Goal: Find specific page/section: Find specific page/section

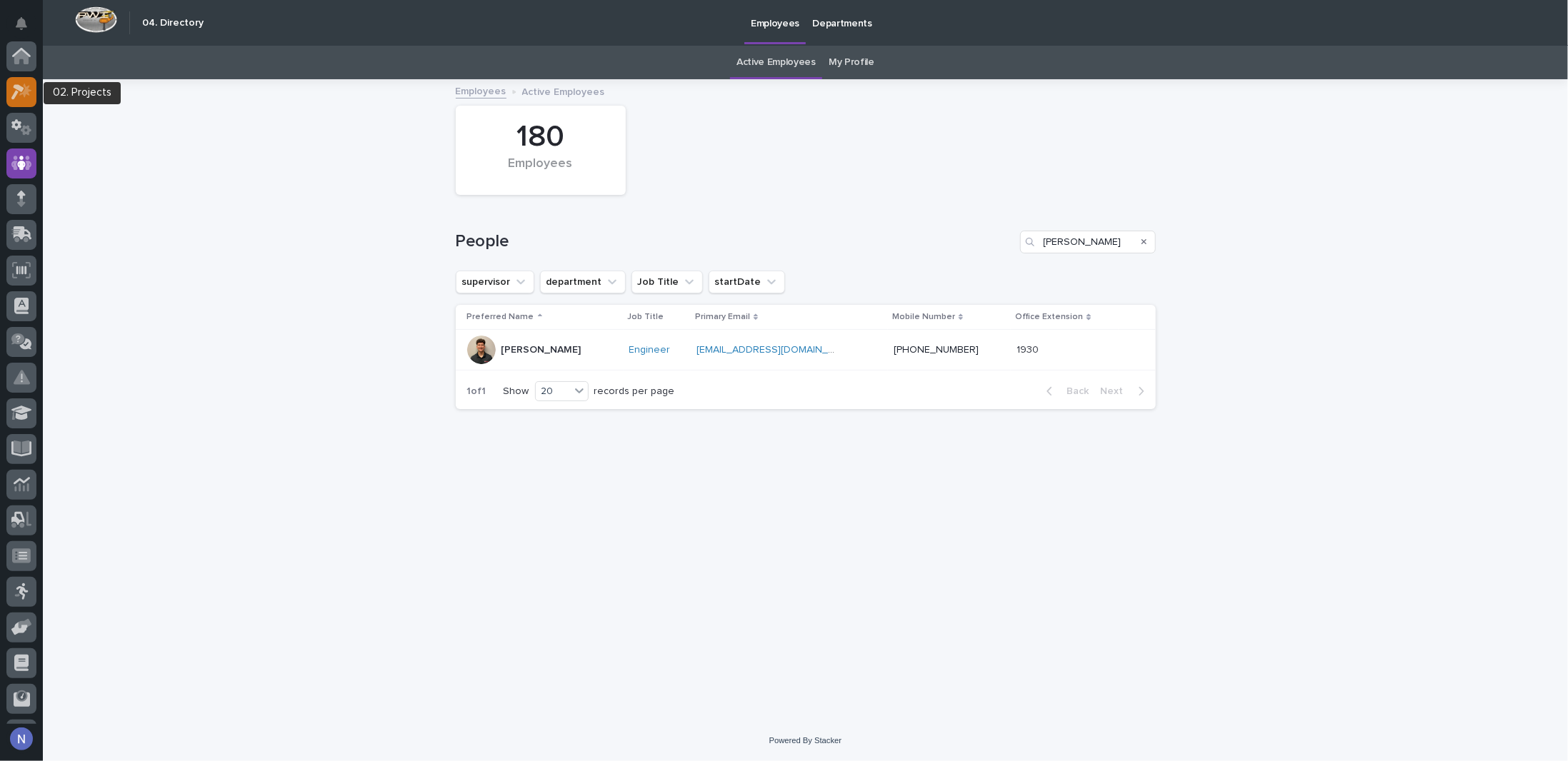
click at [22, 84] on icon at bounding box center [22, 92] width 21 height 17
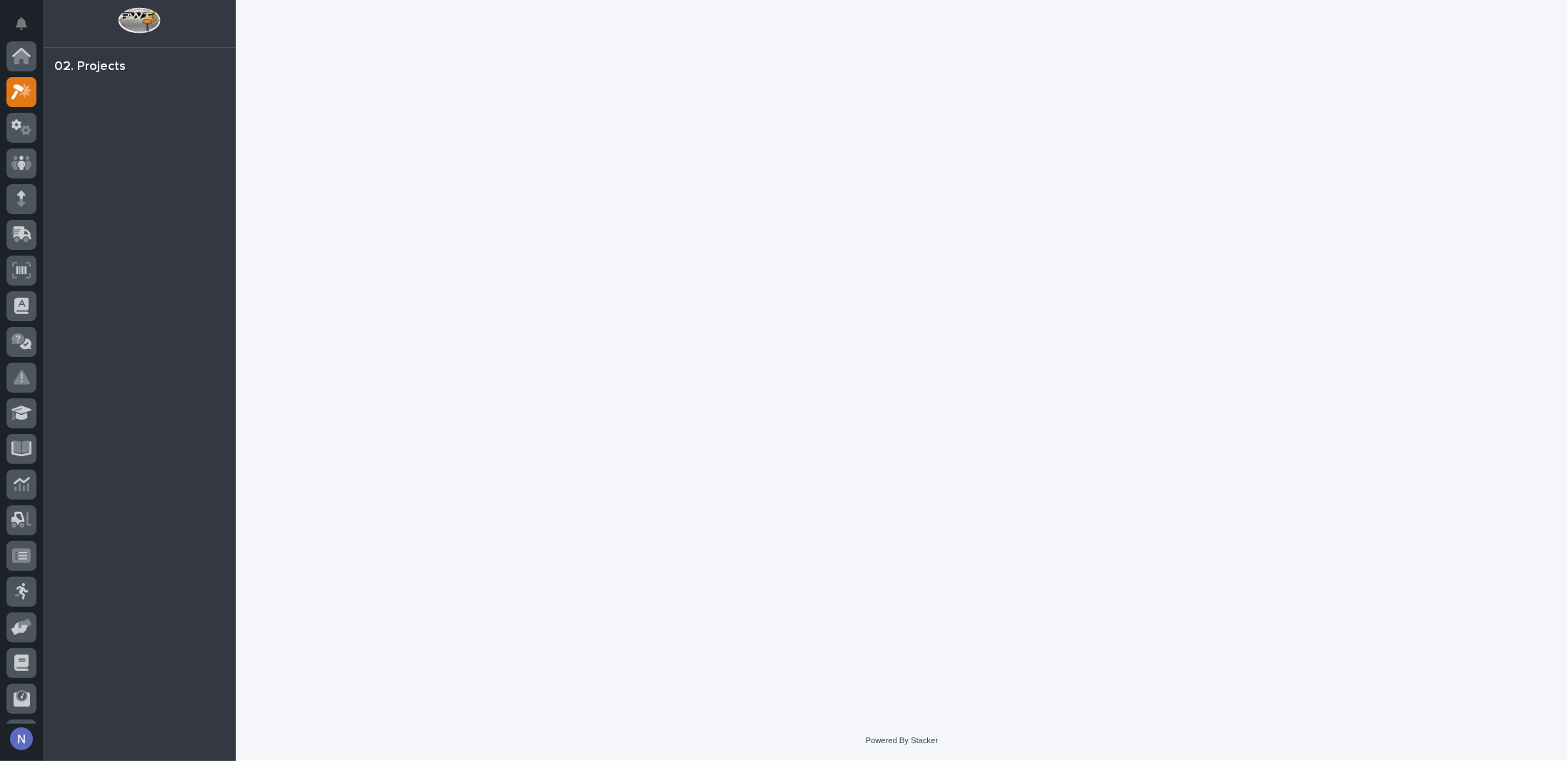
scroll to position [36, 0]
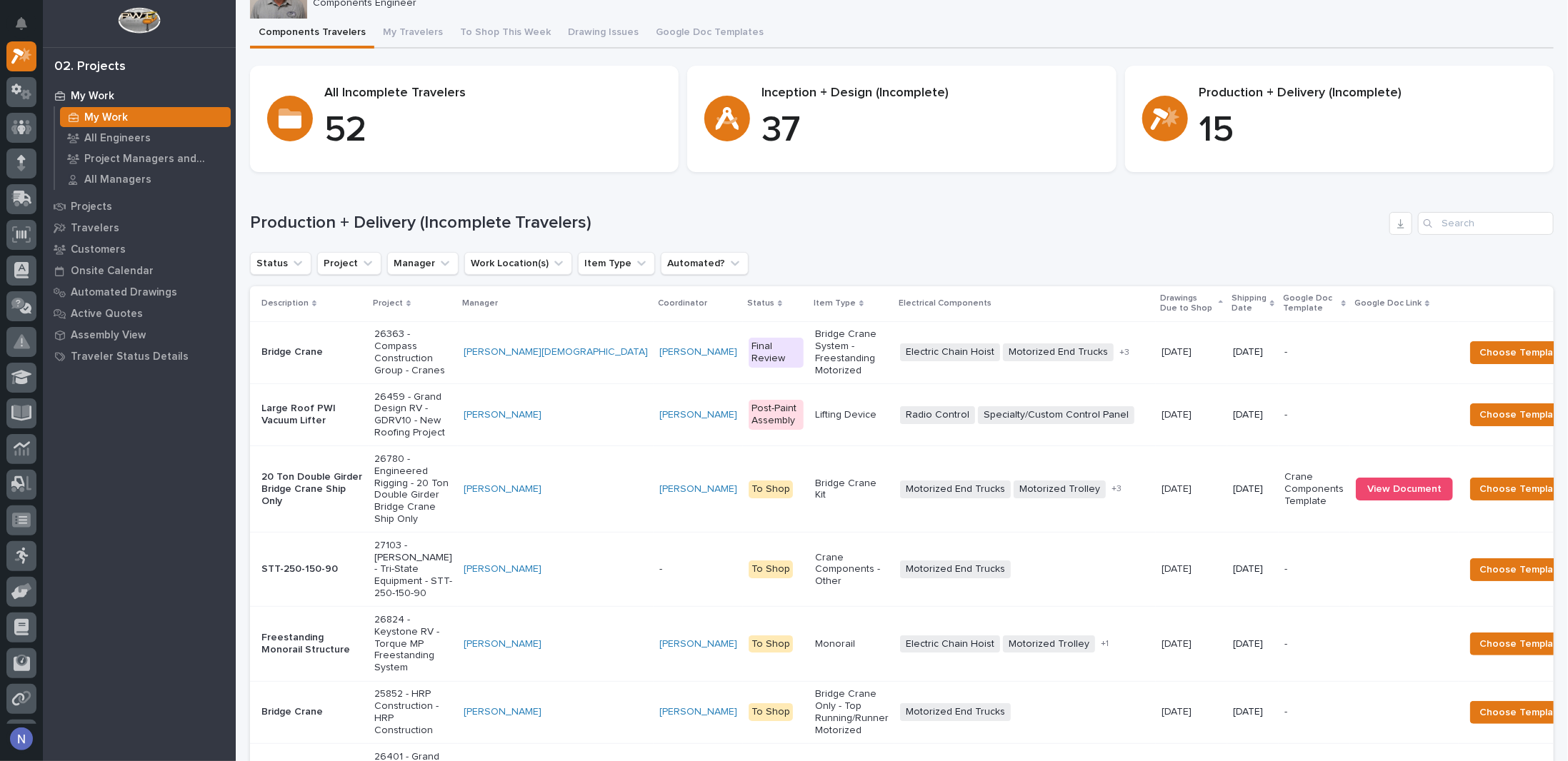
scroll to position [95, 0]
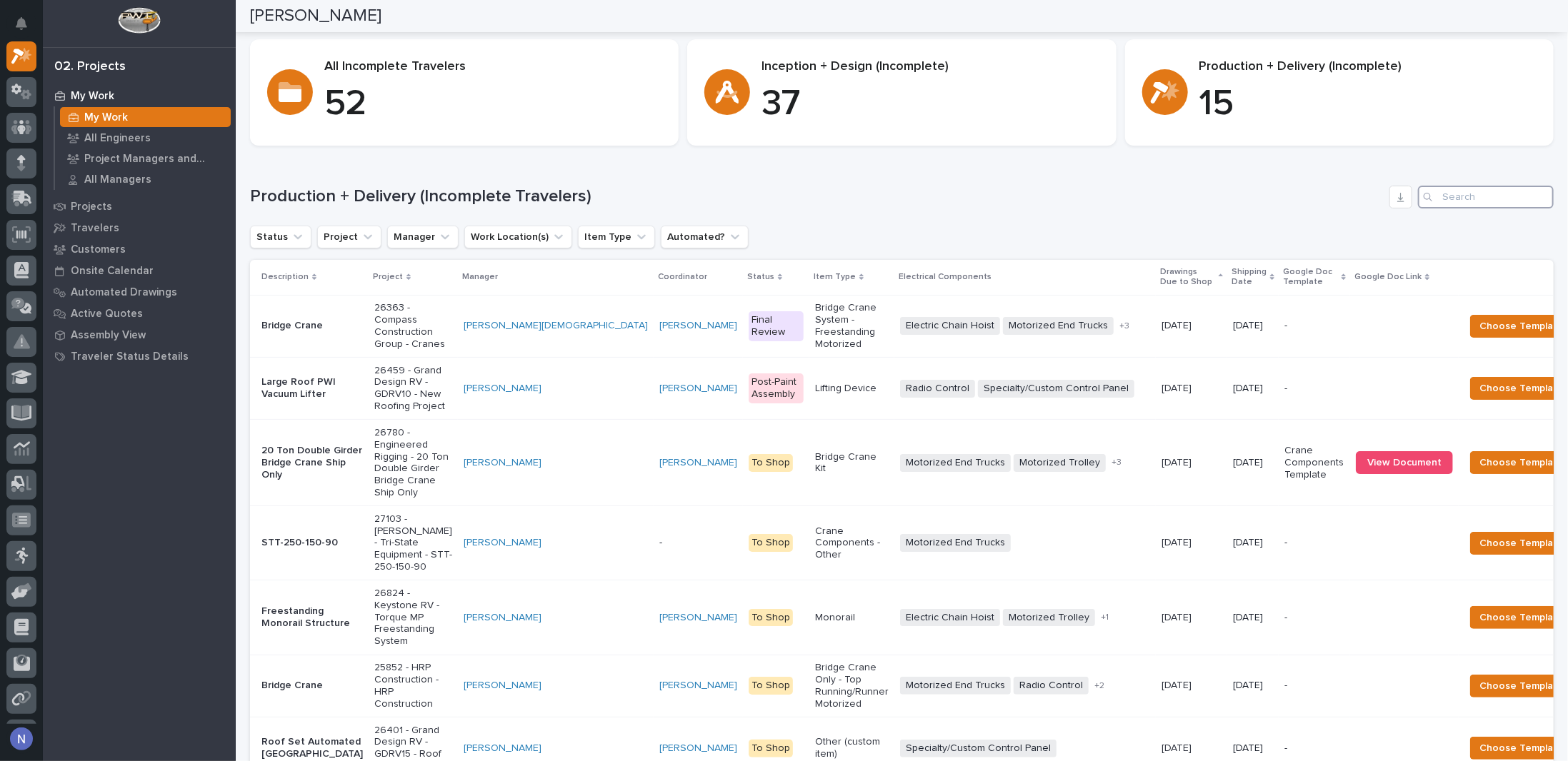
click at [1454, 193] on input "Search" at bounding box center [1486, 197] width 136 height 23
drag, startPoint x: 1051, startPoint y: 274, endPoint x: 1065, endPoint y: 274, distance: 14.0
click at [1156, 274] on th "Drawings Due to Shop" at bounding box center [1191, 278] width 71 height 35
click at [1232, 274] on p "Shipping Date" at bounding box center [1249, 277] width 35 height 26
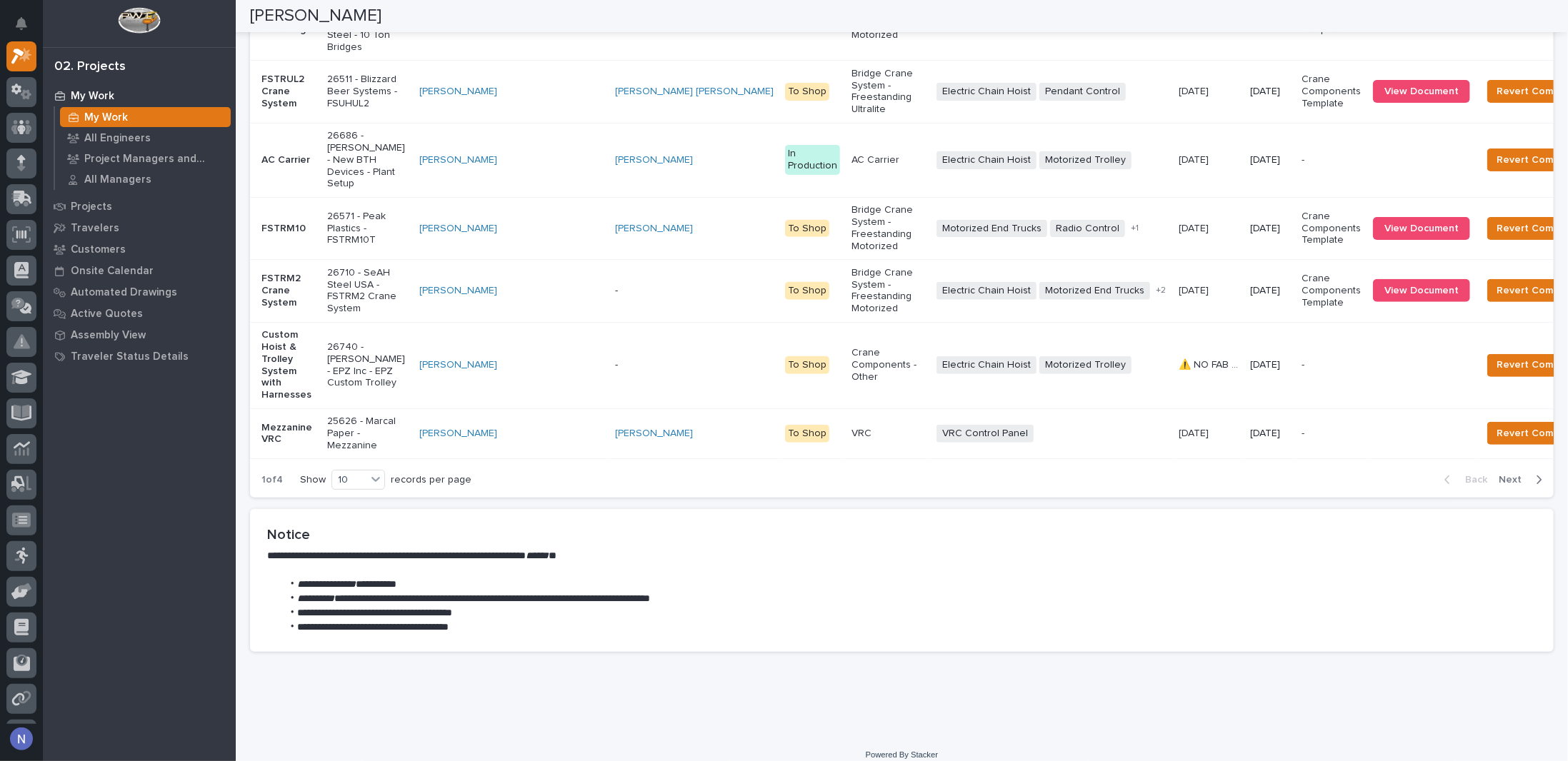
scroll to position [2432, 0]
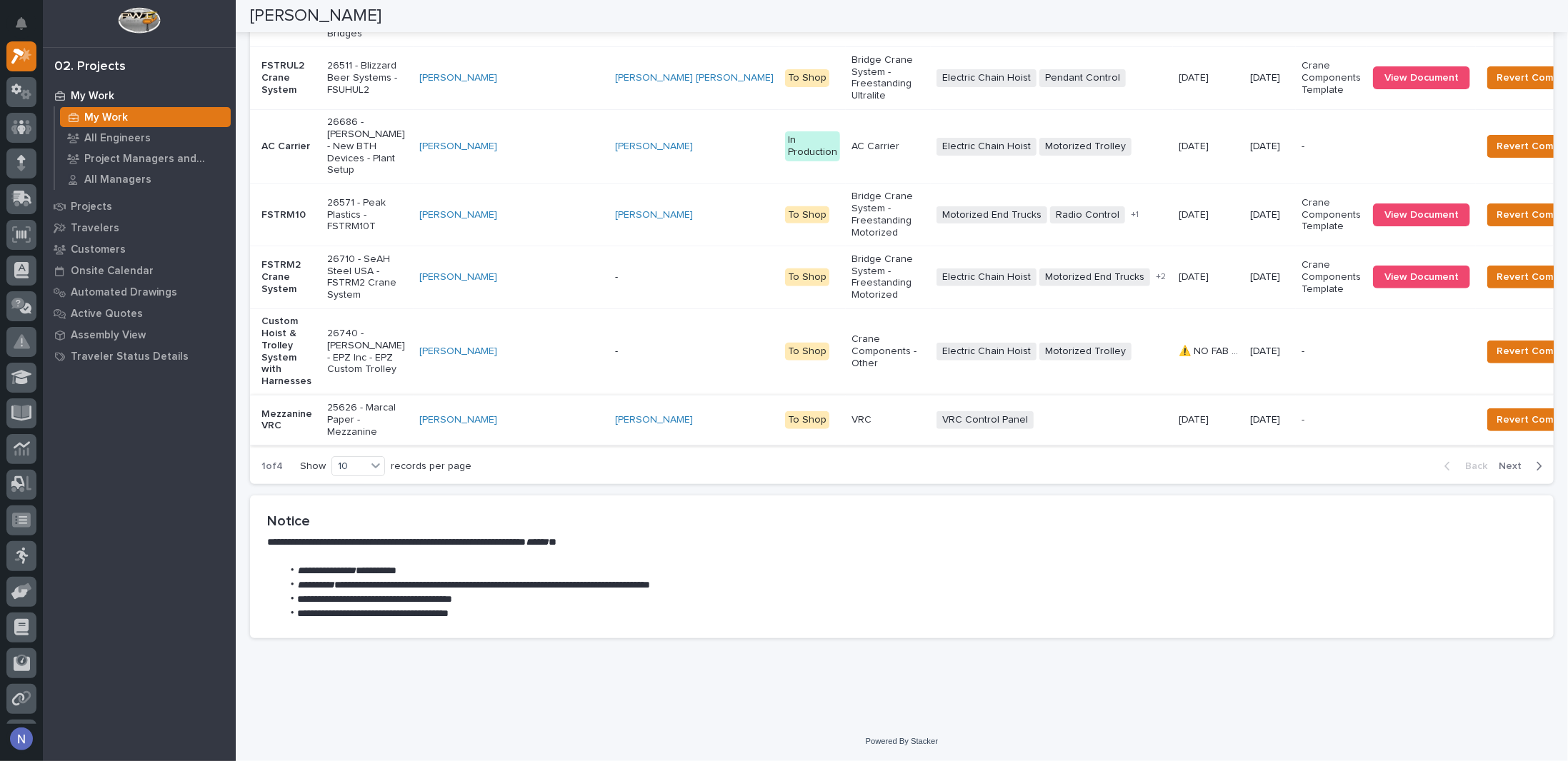
drag, startPoint x: 1302, startPoint y: 612, endPoint x: 1262, endPoint y: 436, distance: 180.5
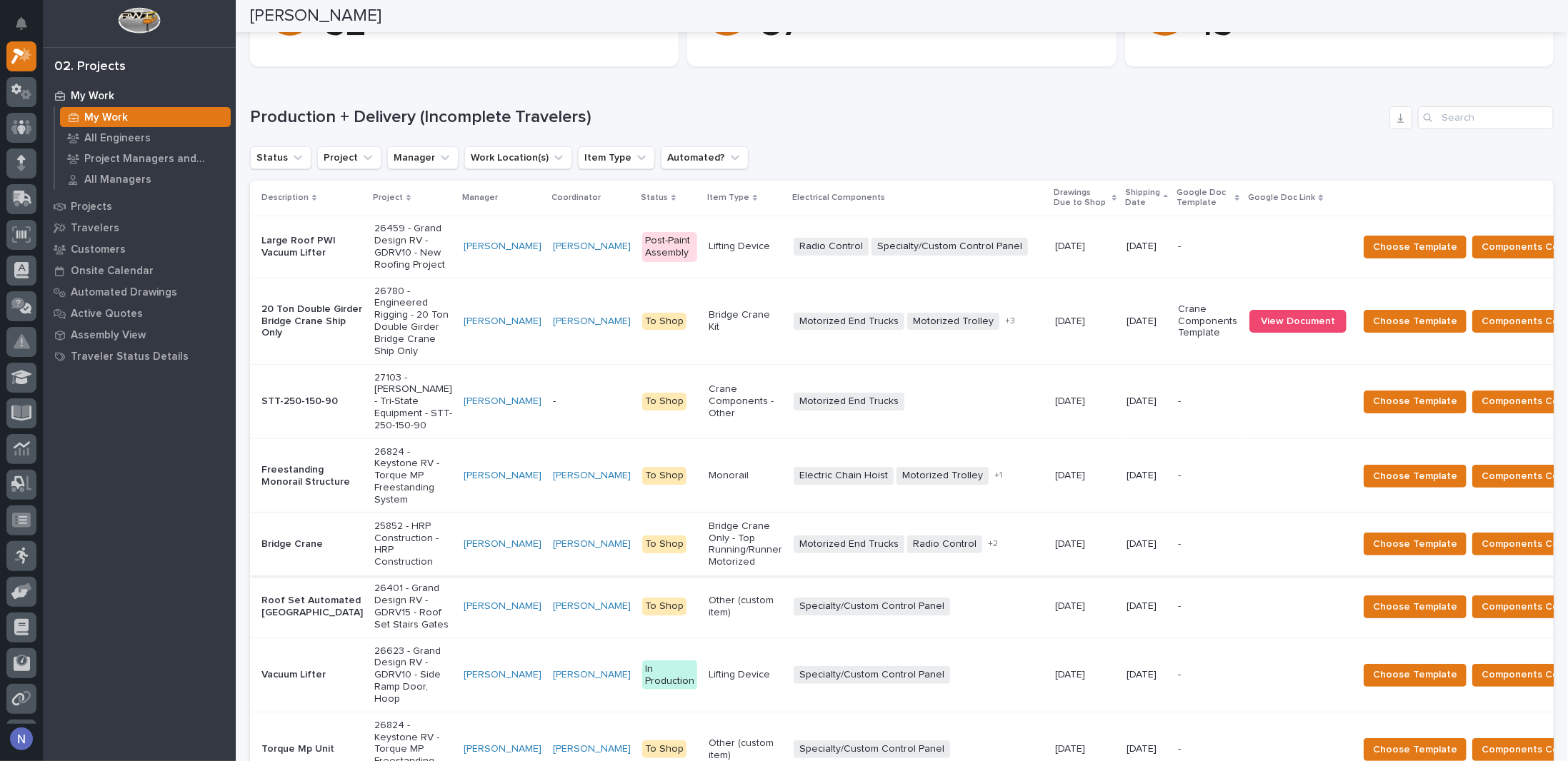
scroll to position [167, 0]
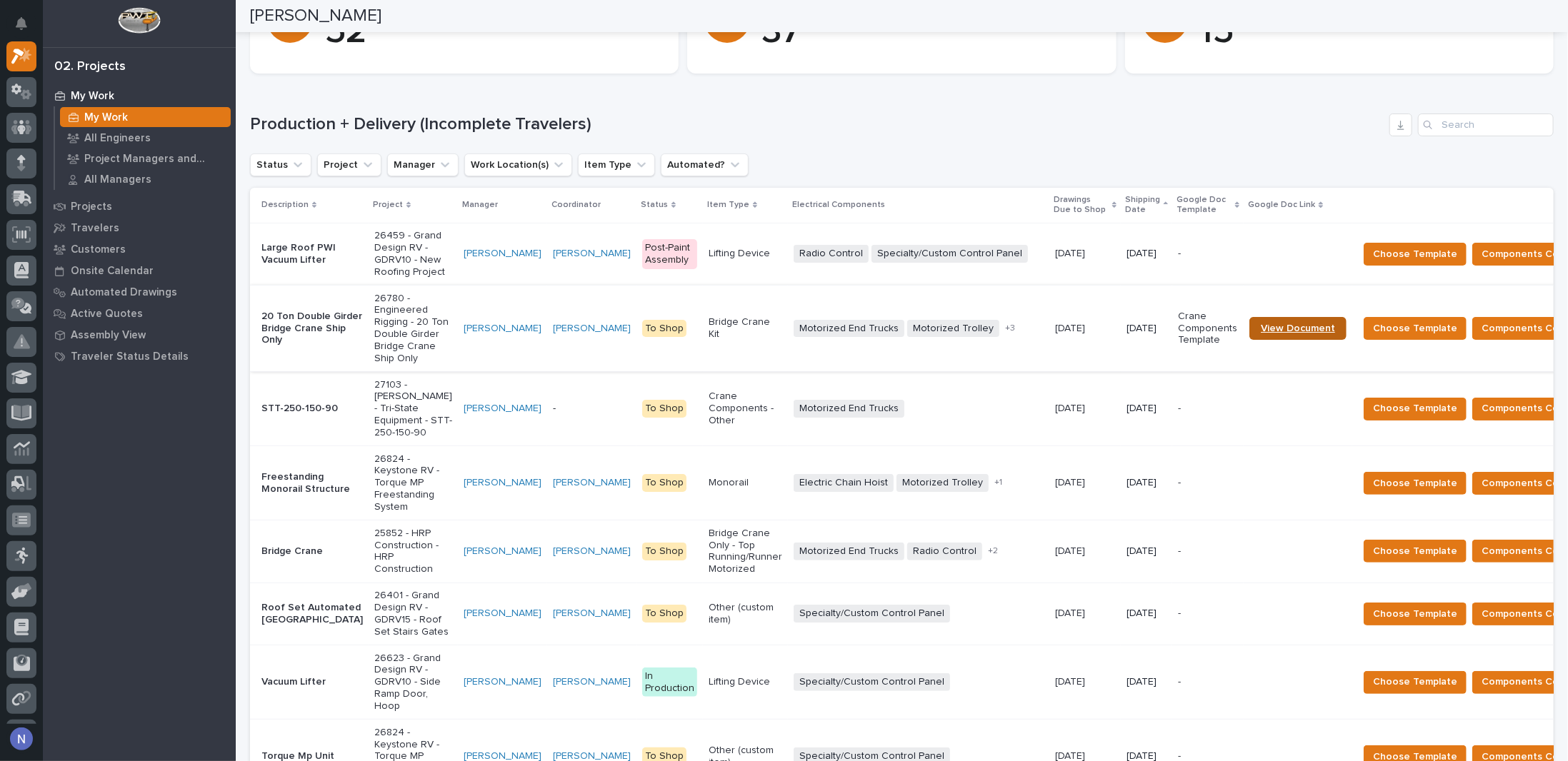
click at [1260, 334] on span "View Document" at bounding box center [1297, 328] width 74 height 10
